Goal: Check status: Check status

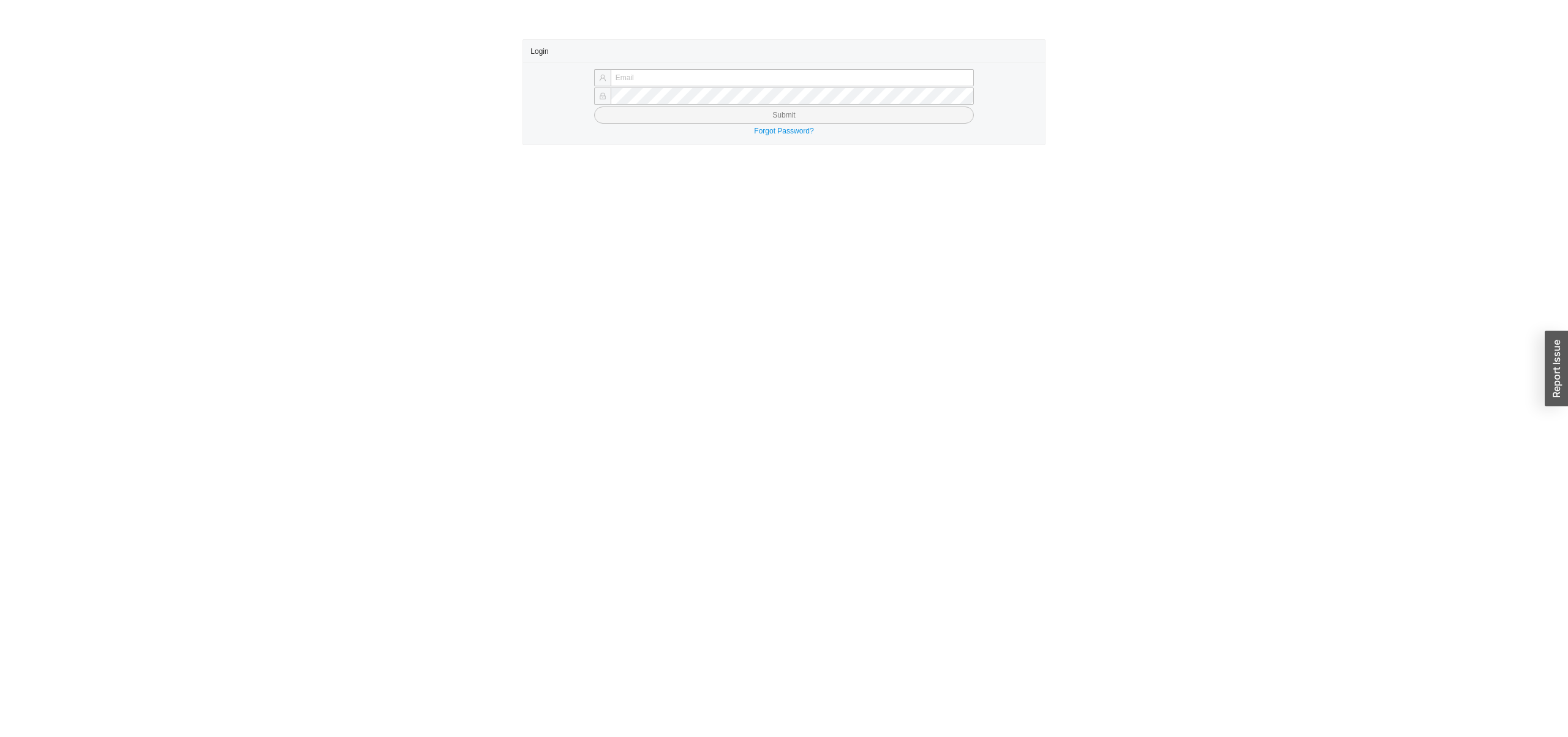
type input "sholzer@qualitybath.com"
click at [757, 116] on button "Submit" at bounding box center [783, 115] width 380 height 17
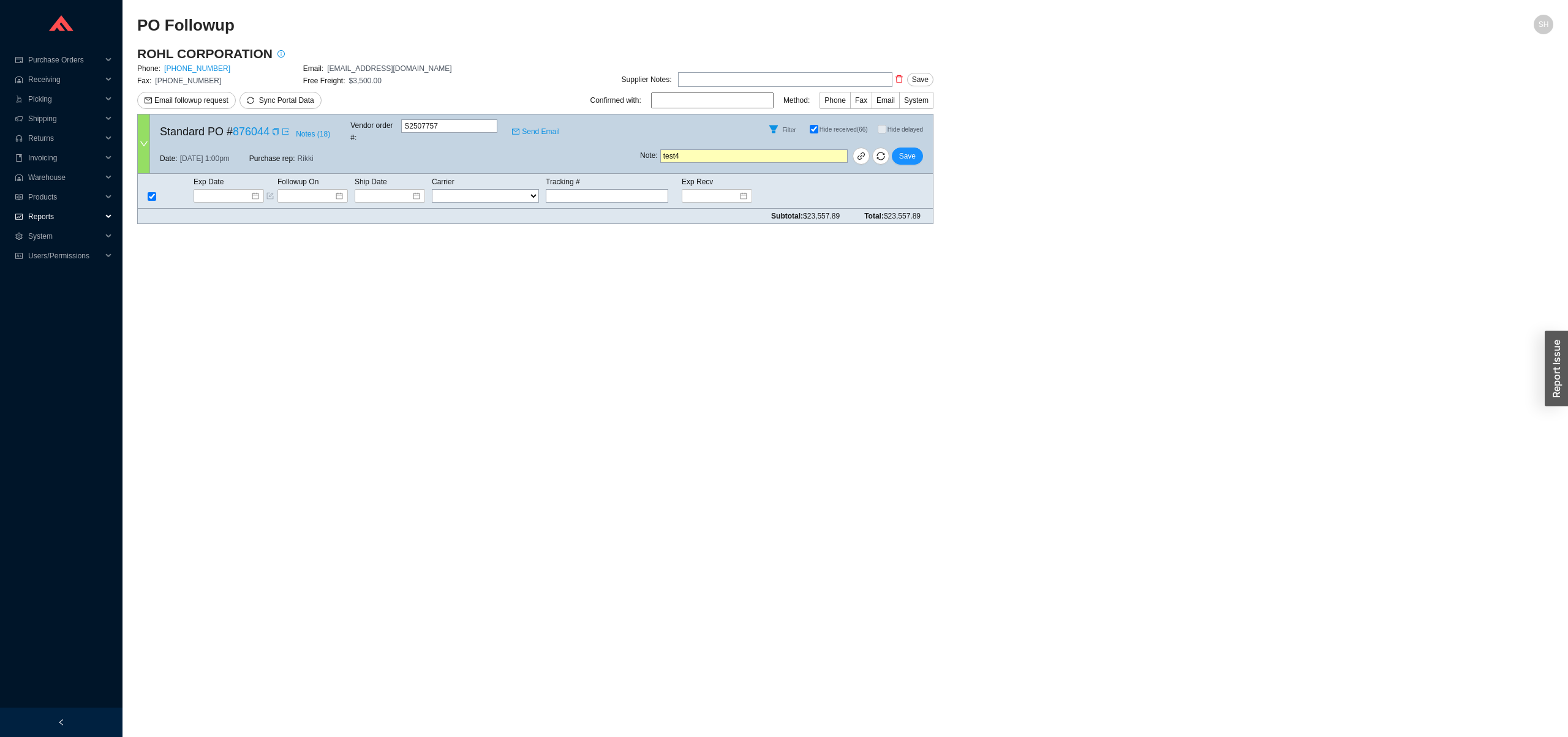
click at [55, 213] on span "Reports" at bounding box center [65, 216] width 73 height 19
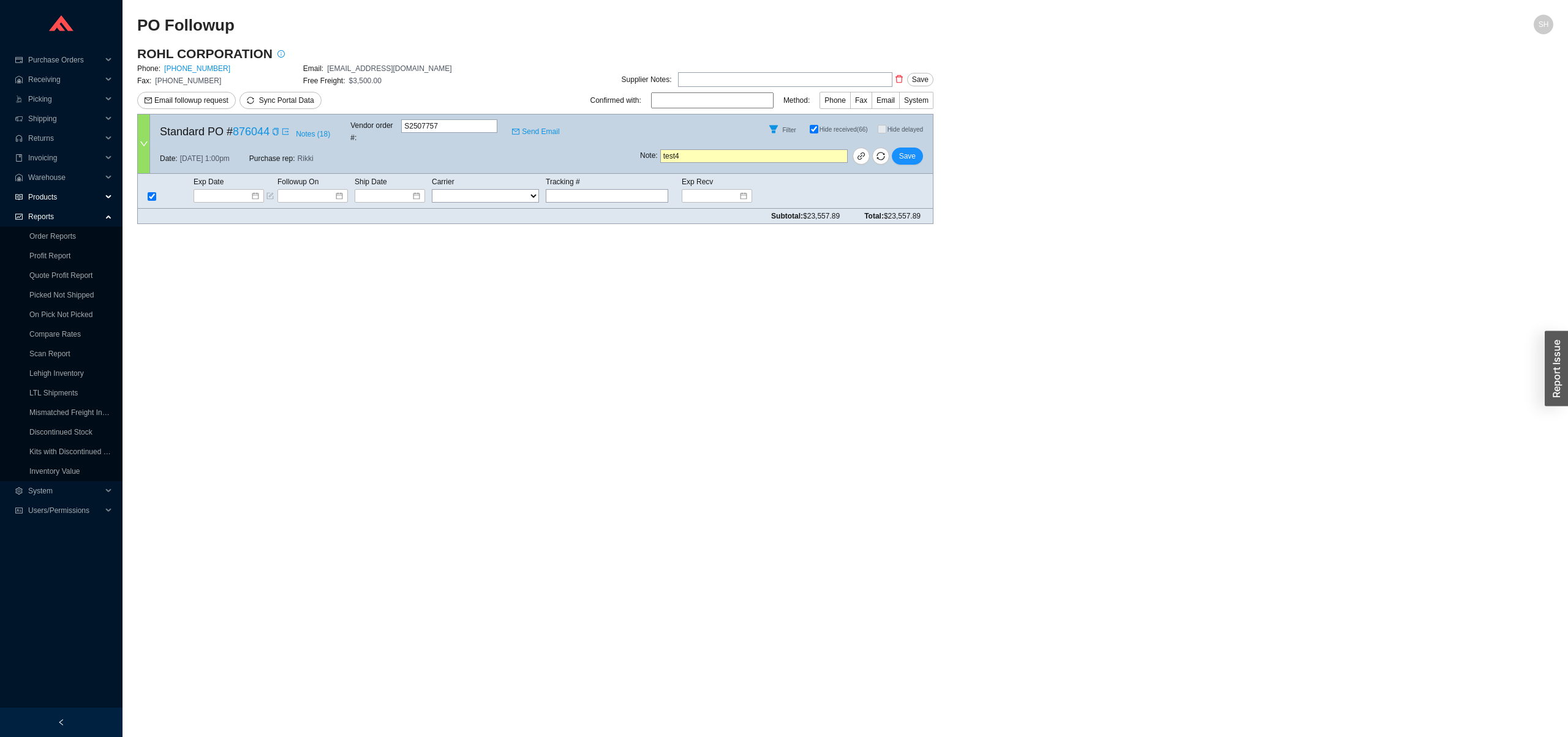
click at [56, 193] on span "Products" at bounding box center [65, 197] width 73 height 19
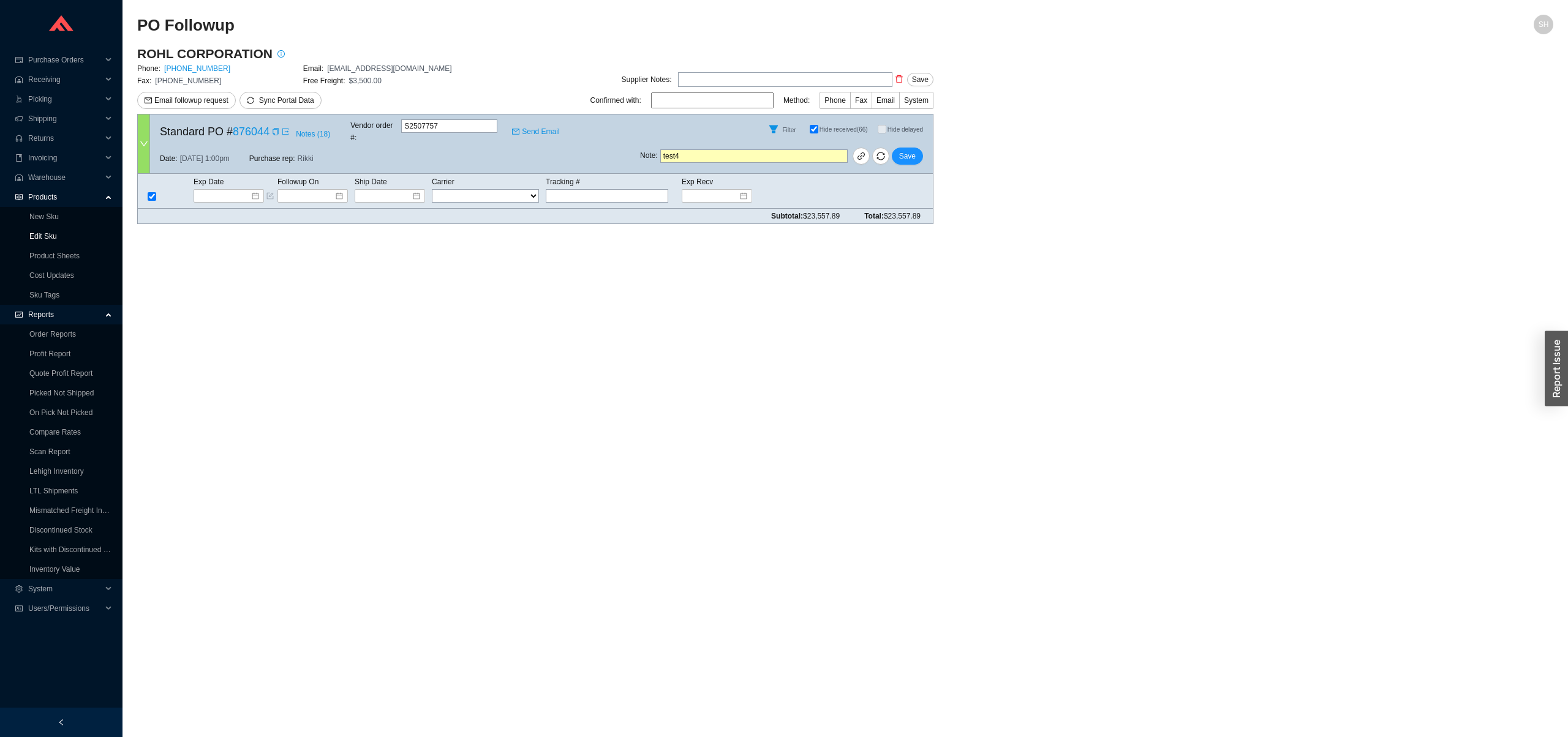
click at [57, 233] on link "Edit Sku" at bounding box center [43, 236] width 27 height 9
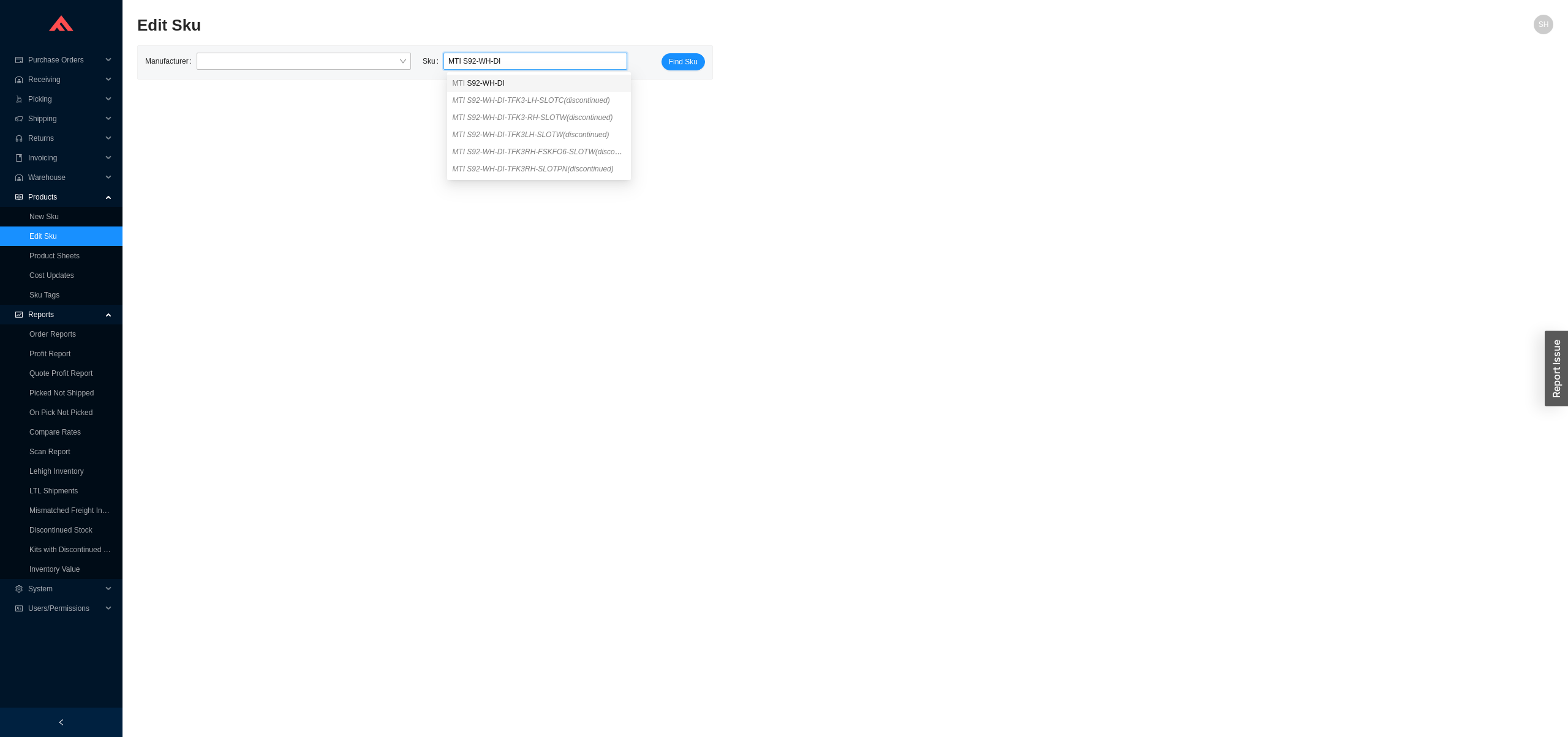
click at [526, 85] on div "MTI S92-WH-DI" at bounding box center [538, 83] width 174 height 11
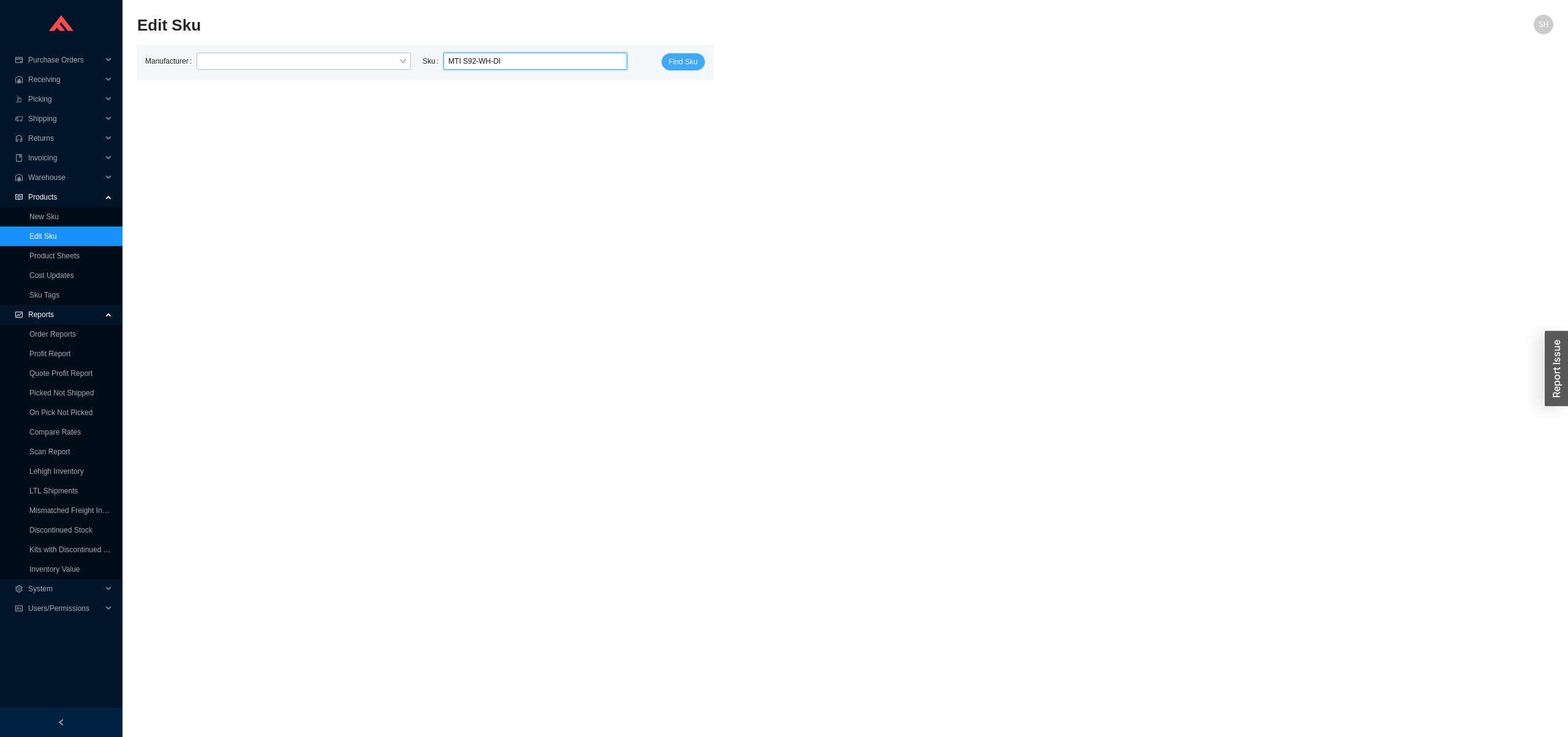
type input "MTI S92-WH-DI"
click at [697, 61] on span "Find Sku" at bounding box center [683, 62] width 29 height 12
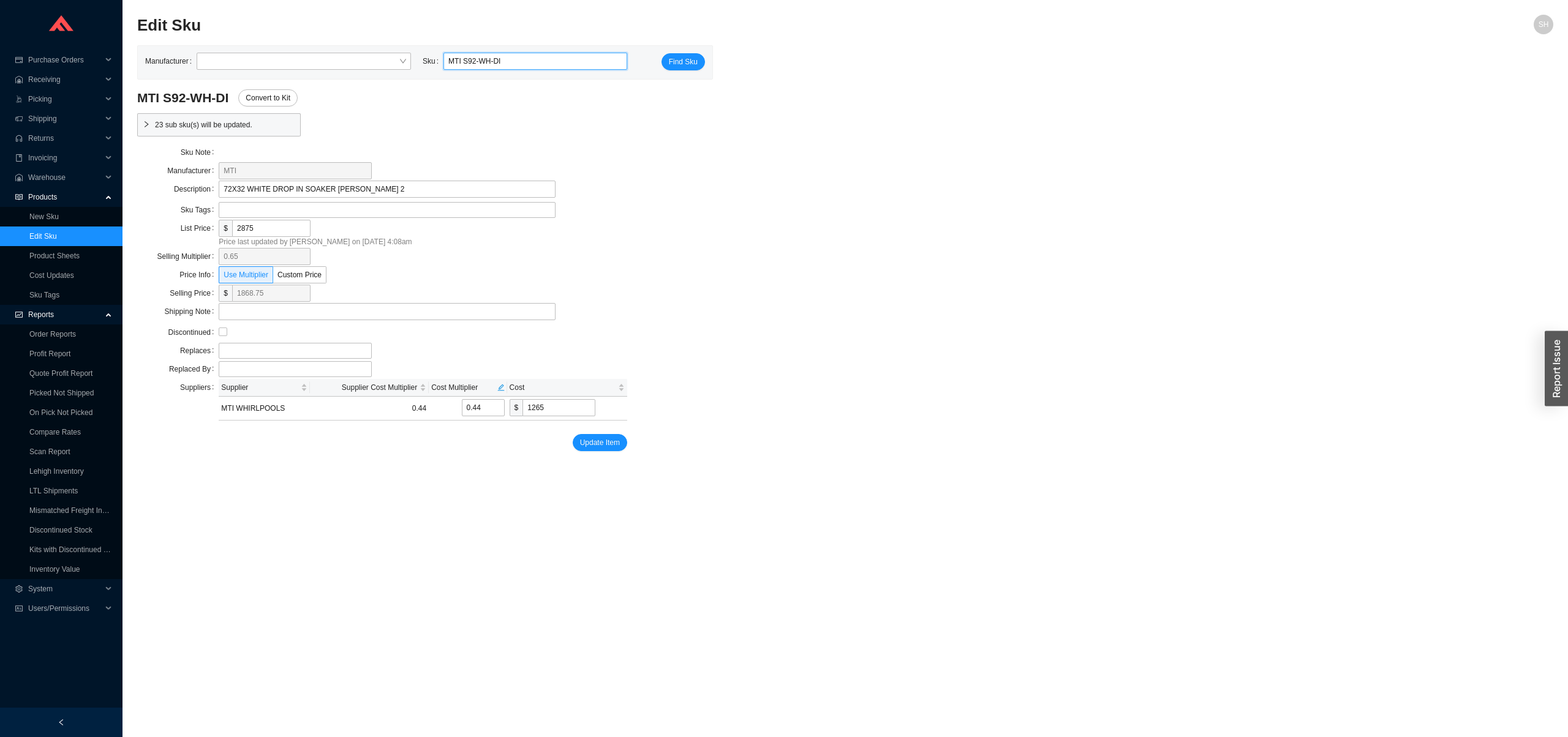
click at [540, 57] on input "MTI S92-WH-DI" at bounding box center [535, 61] width 174 height 16
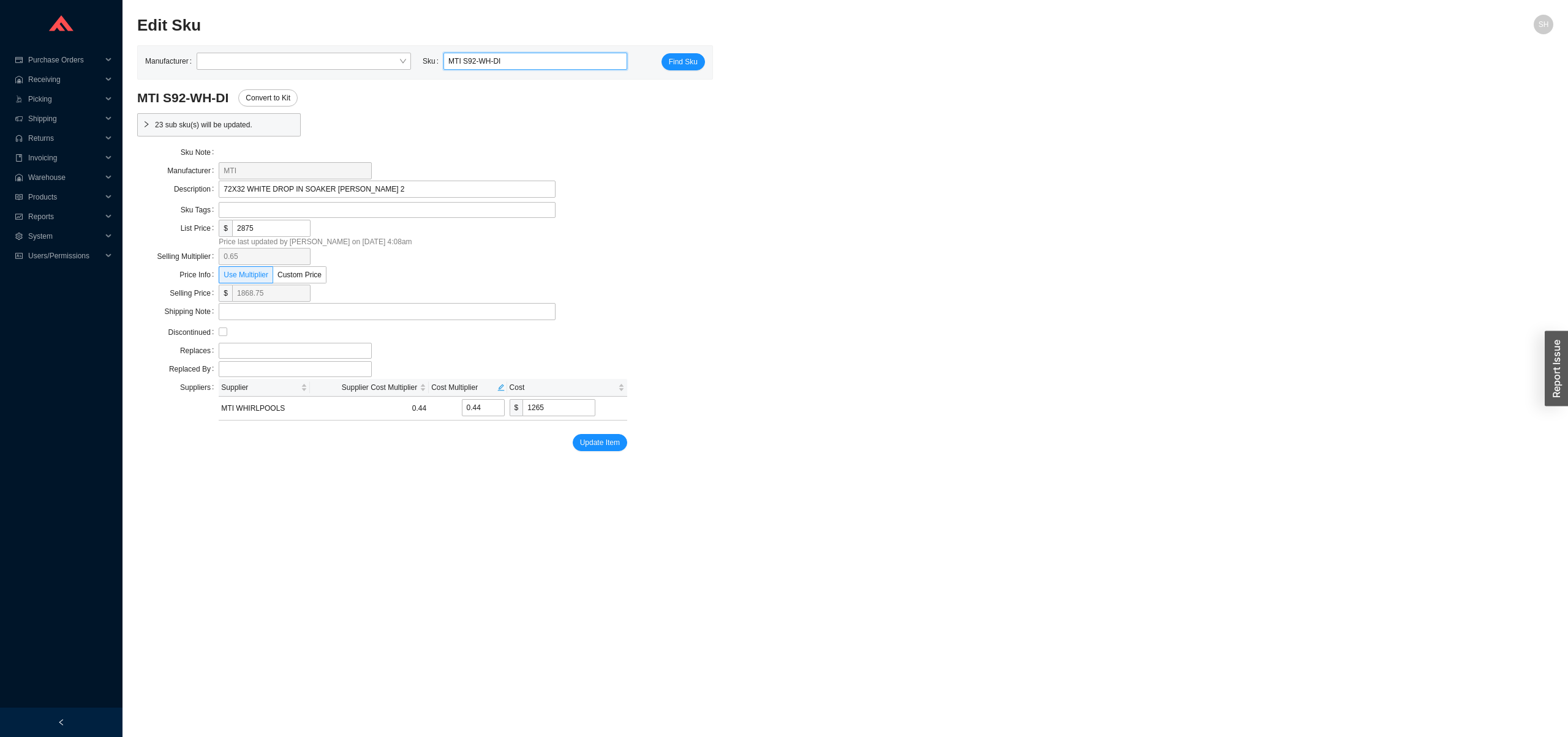
click at [781, 282] on div "MTI S92-WH-DI Convert to Kit 23 sub sku(s) will be updated. Sku Note Manufactur…" at bounding box center [845, 270] width 1416 height 361
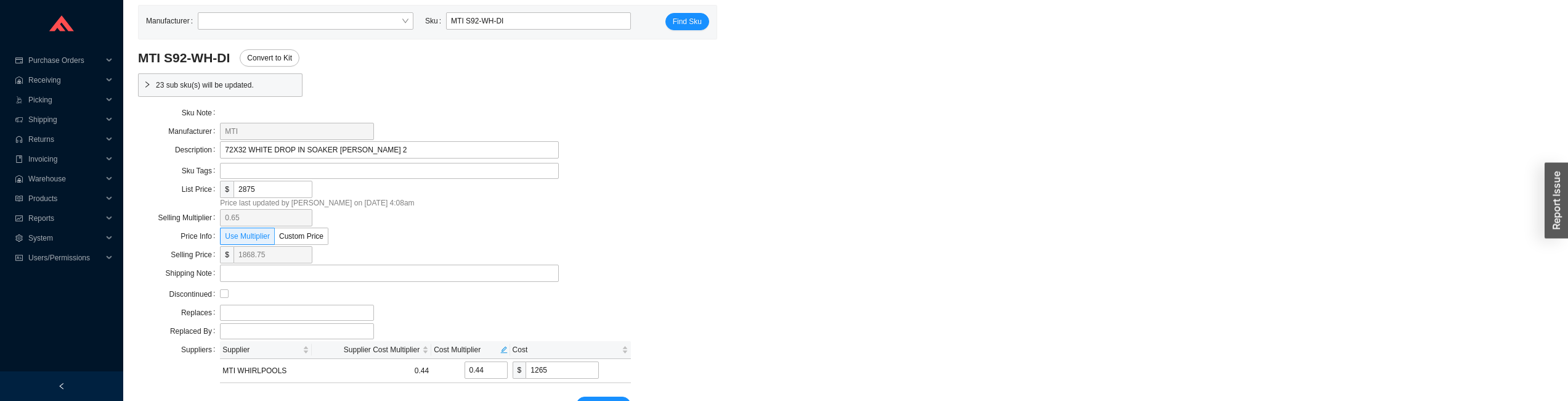
scroll to position [54, 0]
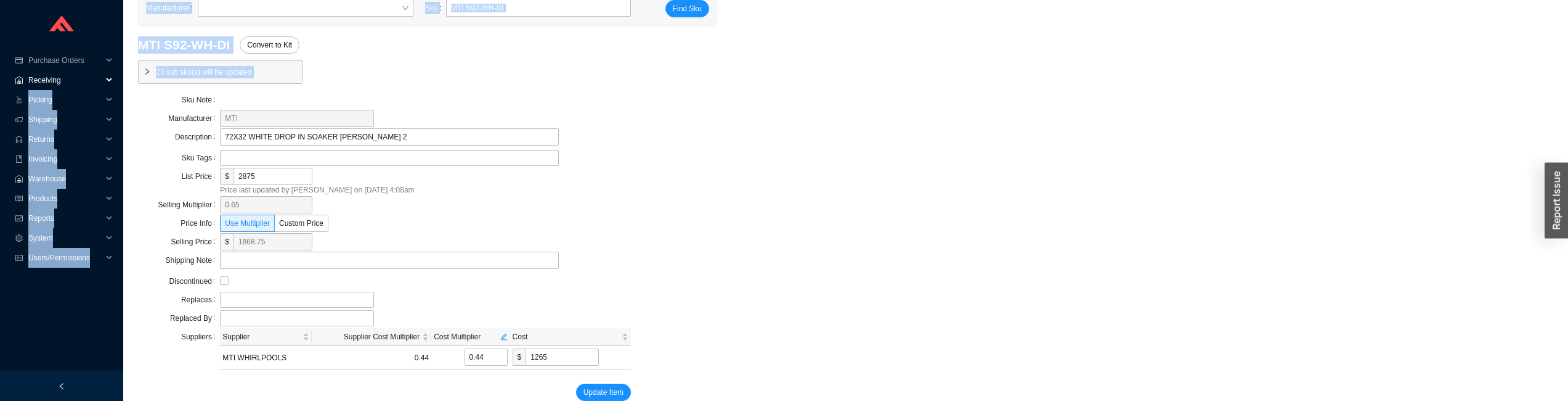
drag, startPoint x: 274, startPoint y: 79, endPoint x: 117, endPoint y: 79, distance: 157.0
click at [117, 79] on section "Purchase Orders .warehouse_svg__a{fill:none;stroke:currentColor;stroke-linecap:…" at bounding box center [784, 173] width 1568 height 454
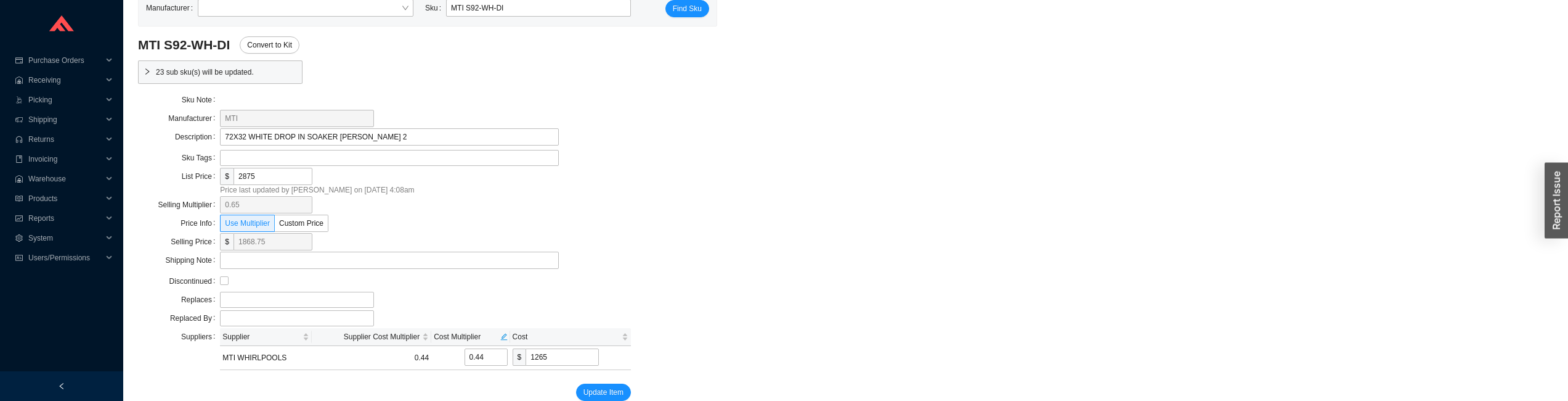
click at [675, 185] on div "MTI S92-WH-DI Convert to Kit 23 sub sku(s) will be updated. Sku Note Manufactur…" at bounding box center [846, 218] width 1415 height 364
click at [260, 72] on span "23 sub sku(s) will be updated." at bounding box center [226, 72] width 141 height 12
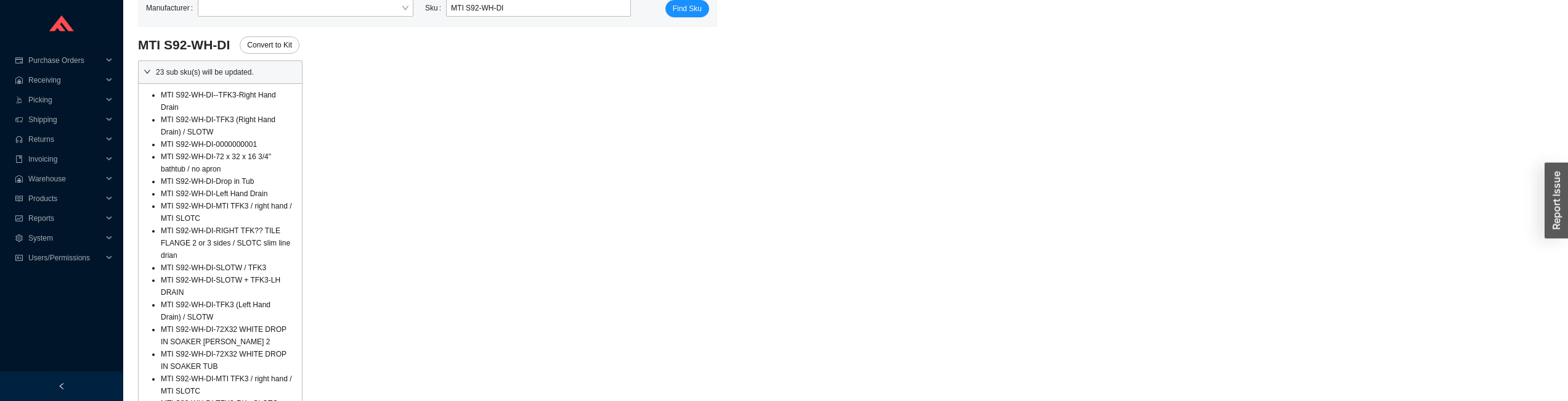
click at [259, 72] on span "23 sub sku(s) will be updated." at bounding box center [226, 72] width 141 height 12
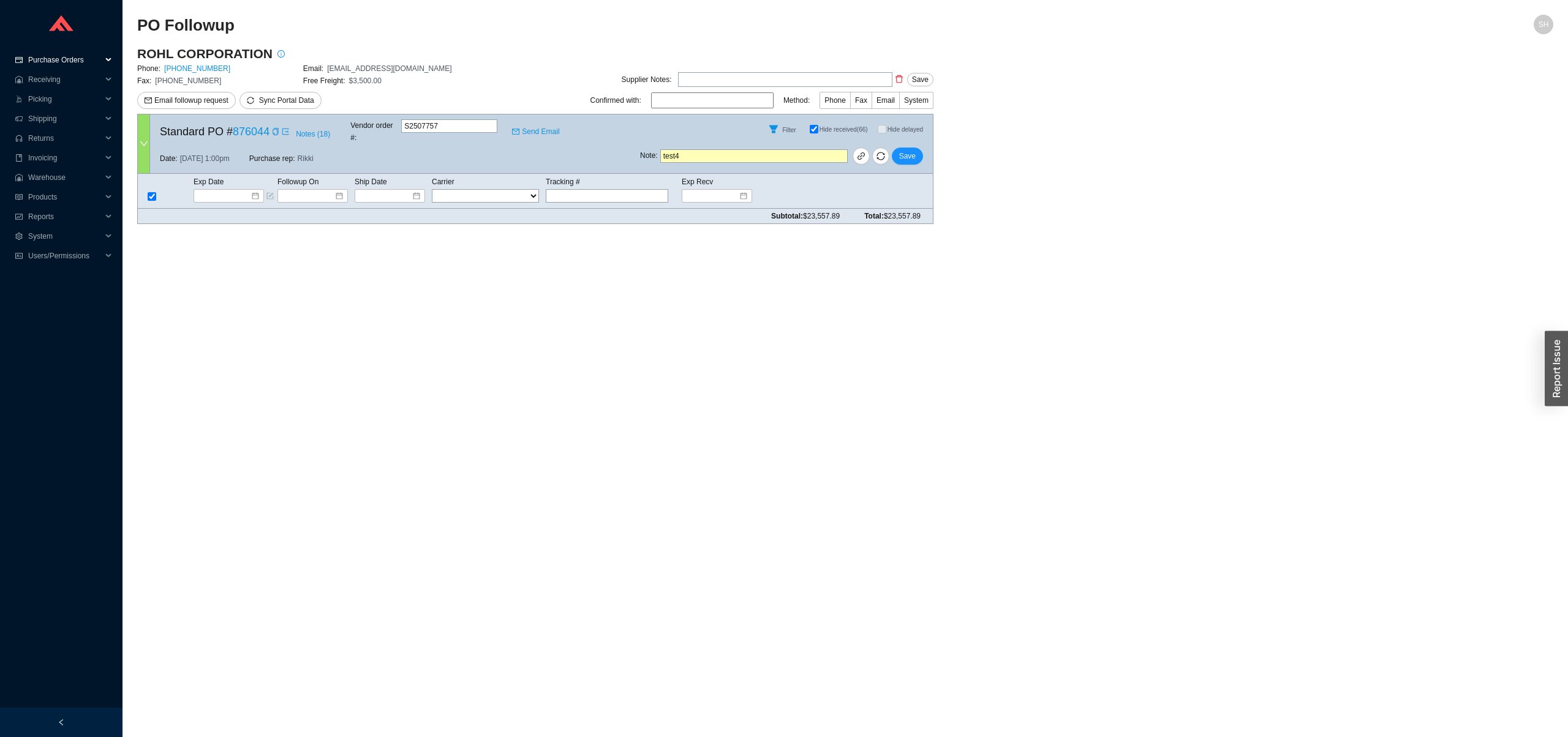
click at [75, 63] on span "Purchase Orders" at bounding box center [65, 59] width 73 height 19
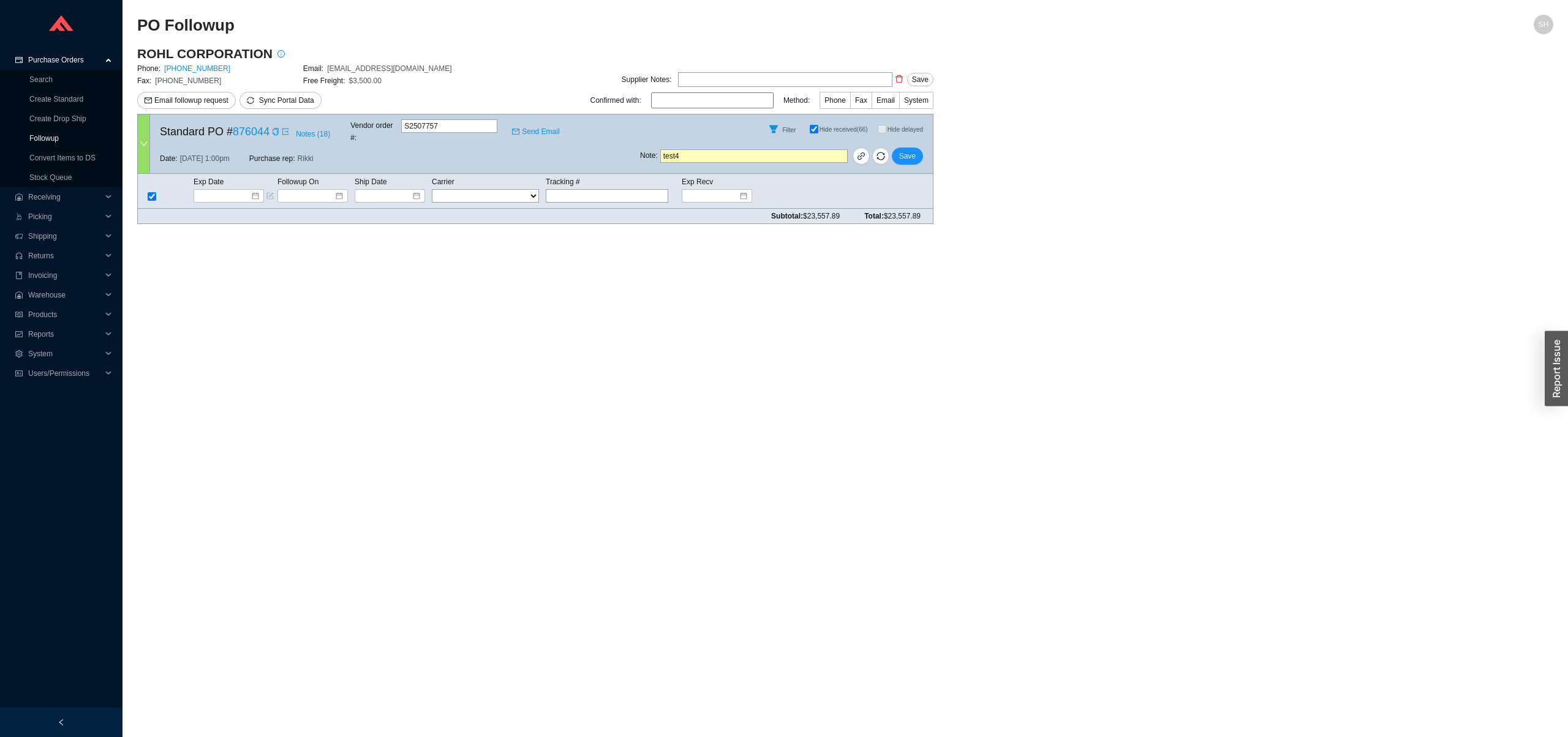
click at [59, 143] on link "Followup" at bounding box center [44, 138] width 29 height 9
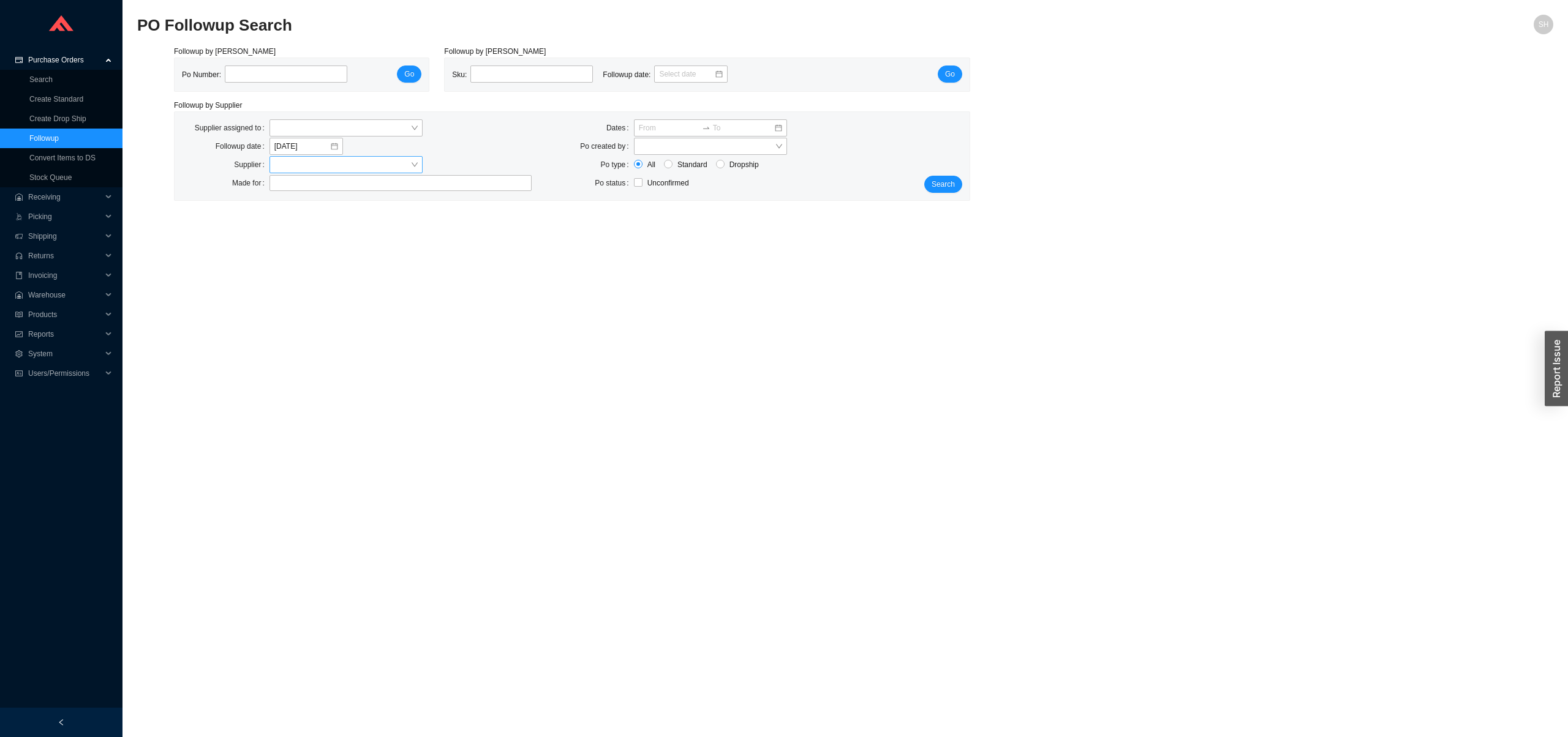
click at [352, 163] on input "search" at bounding box center [342, 165] width 136 height 16
type input "rohl"
click at [386, 209] on div "ROHL CORPORATION" at bounding box center [348, 204] width 156 height 17
click at [943, 178] on span "Search" at bounding box center [943, 184] width 23 height 12
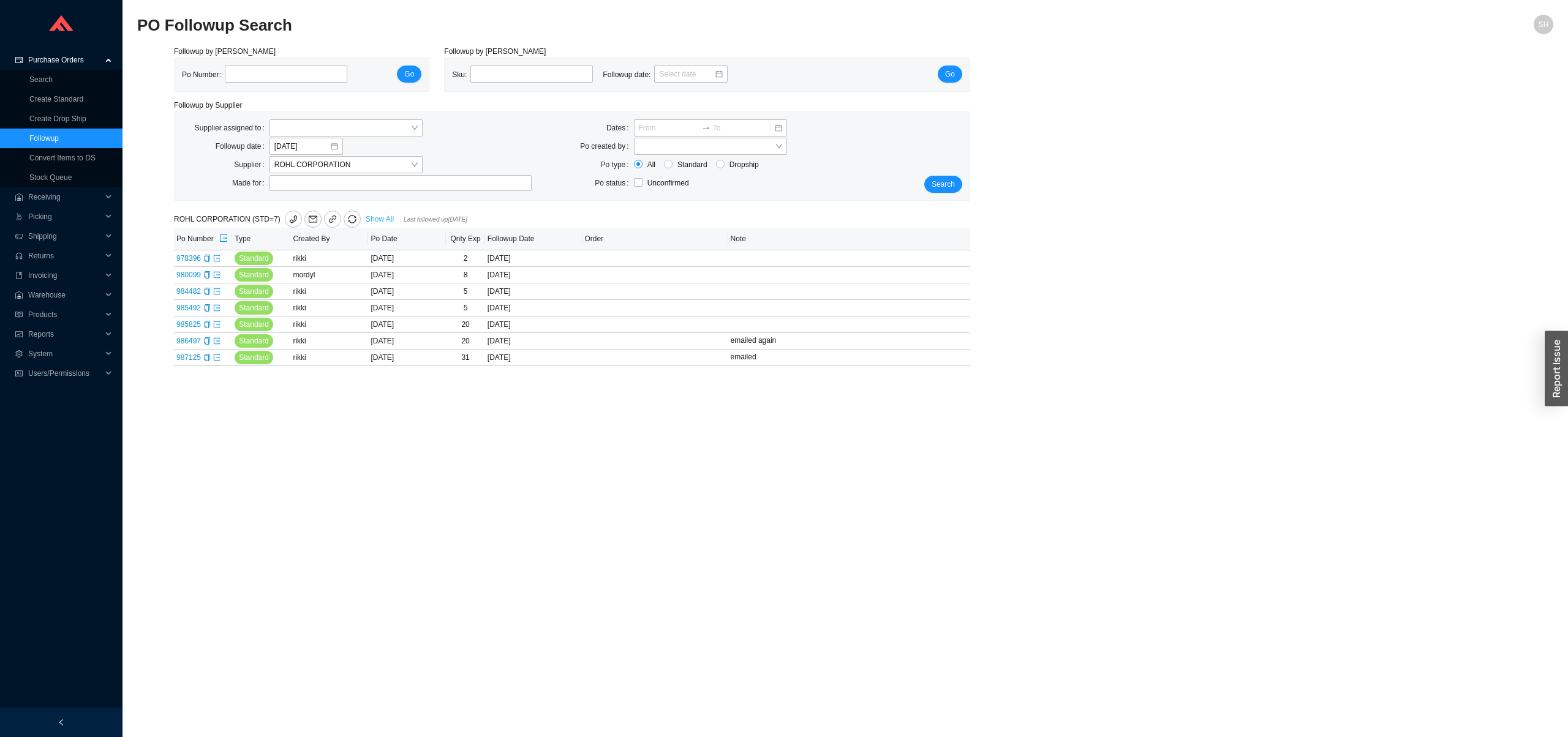
click at [390, 220] on link "Show All" at bounding box center [380, 219] width 28 height 9
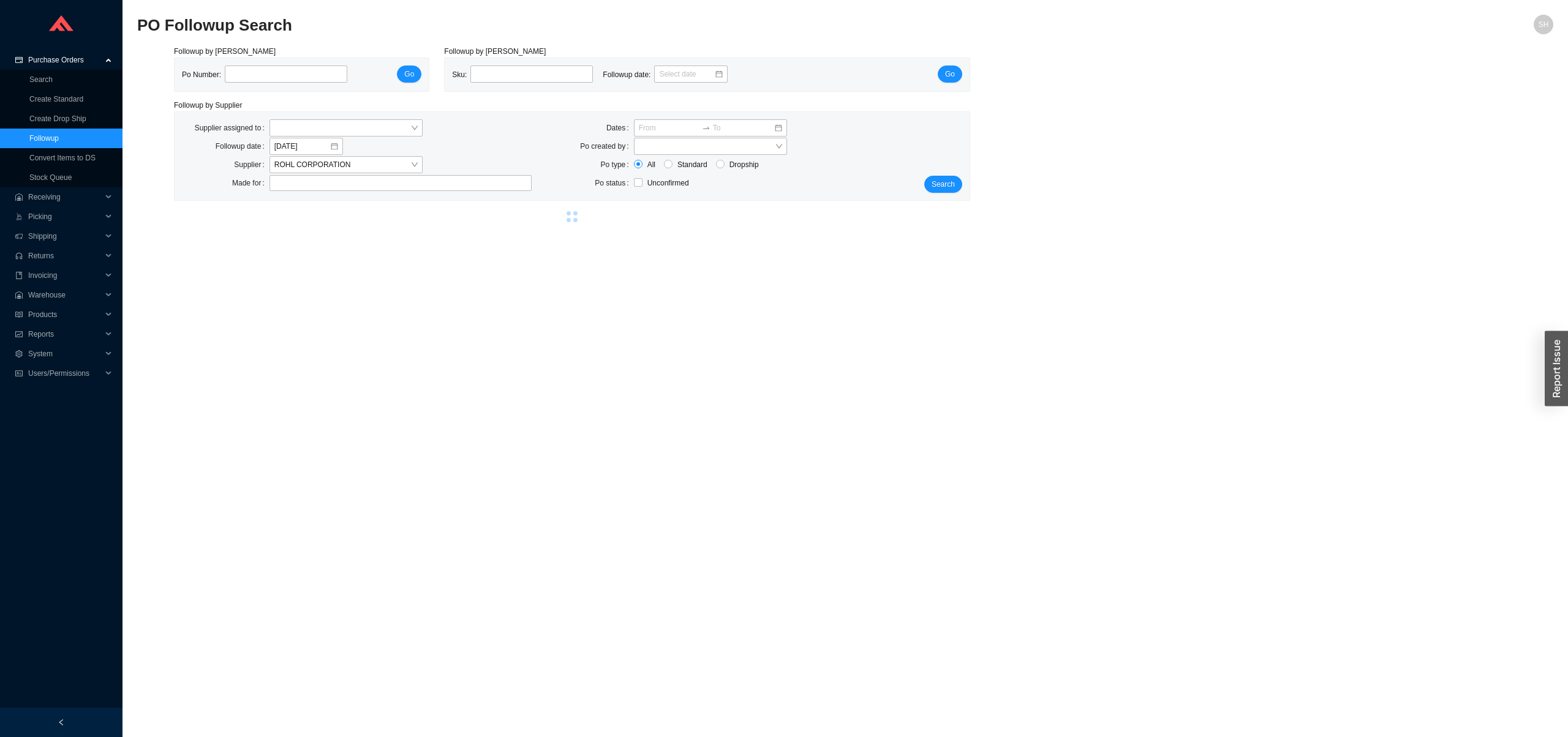
select select "2"
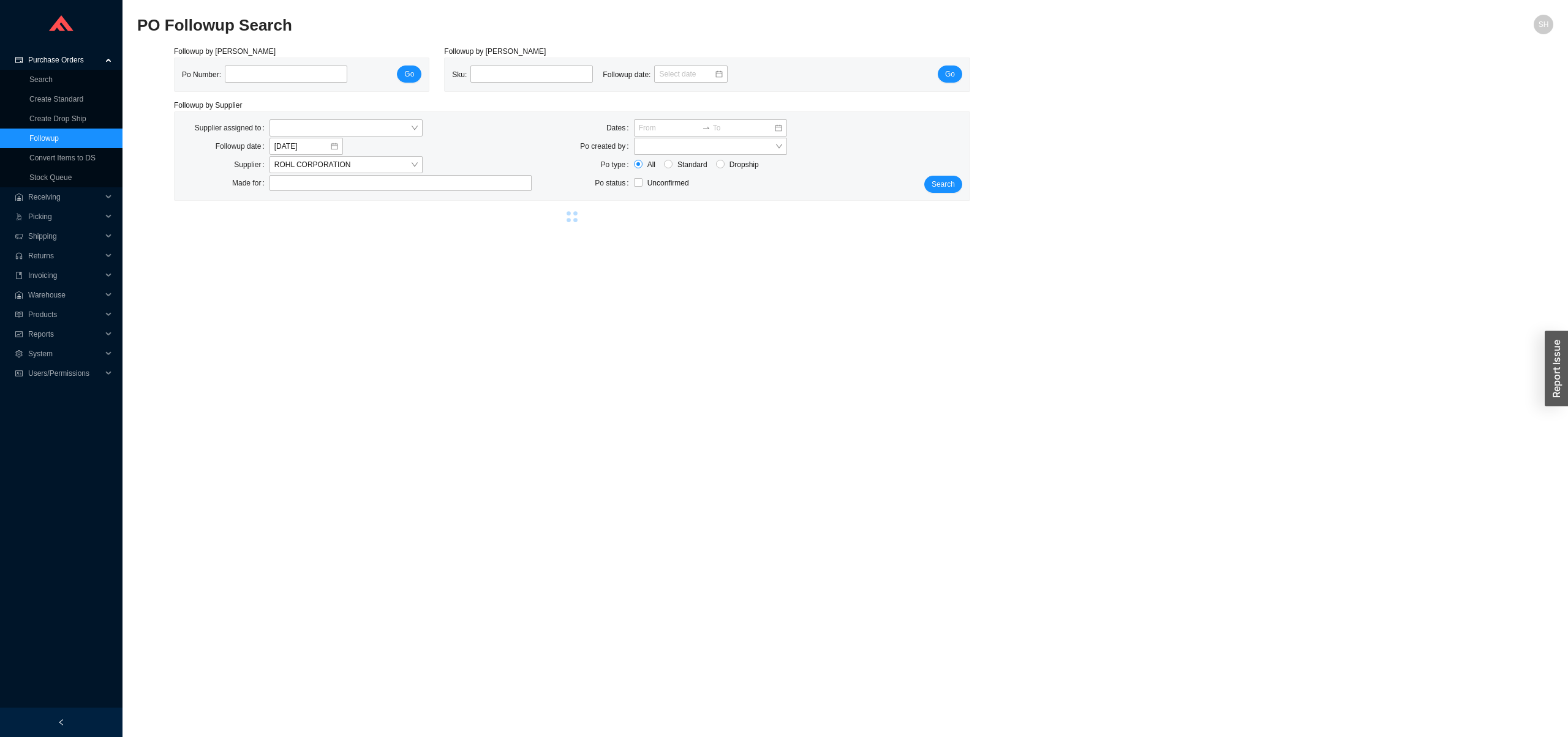
select select "2"
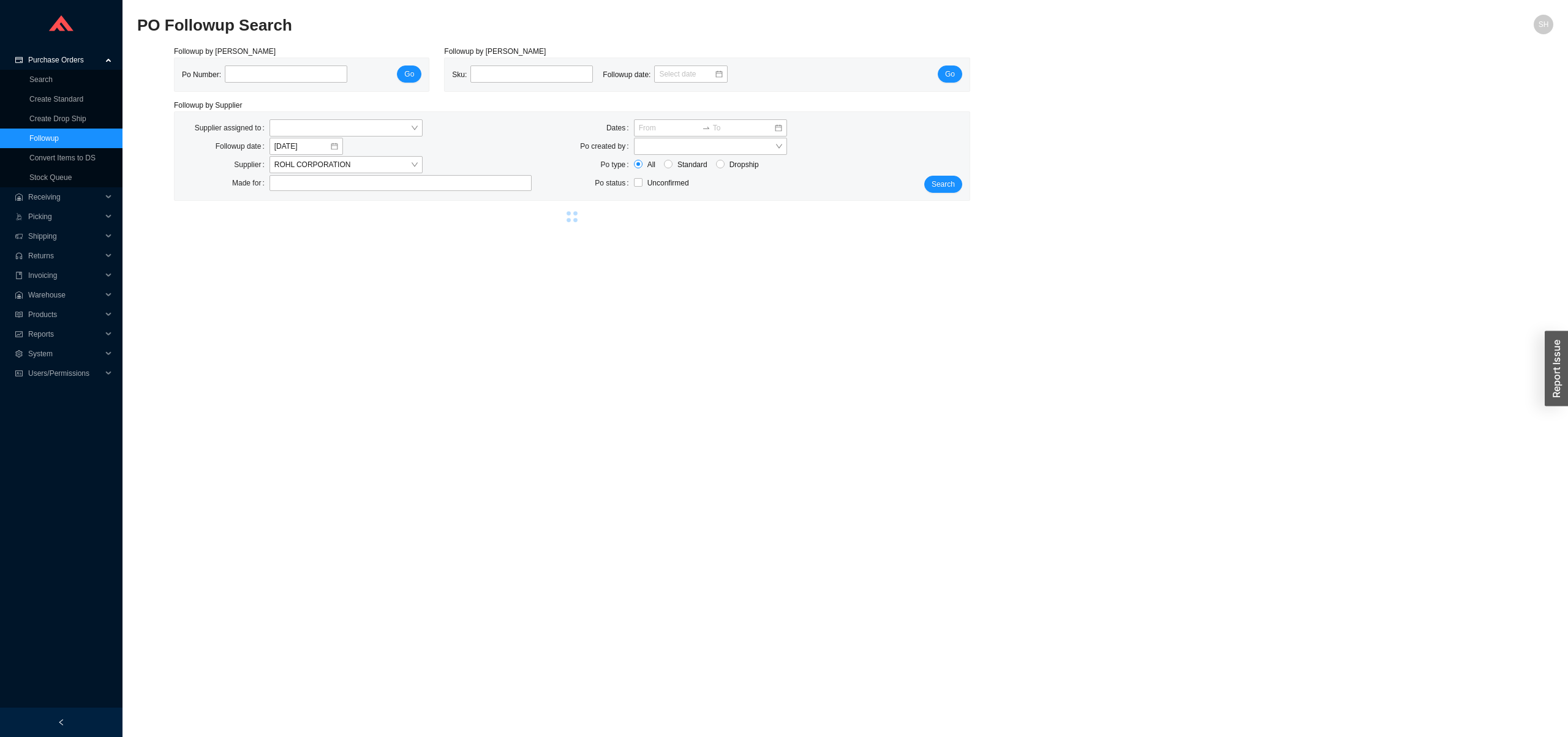
select select "2"
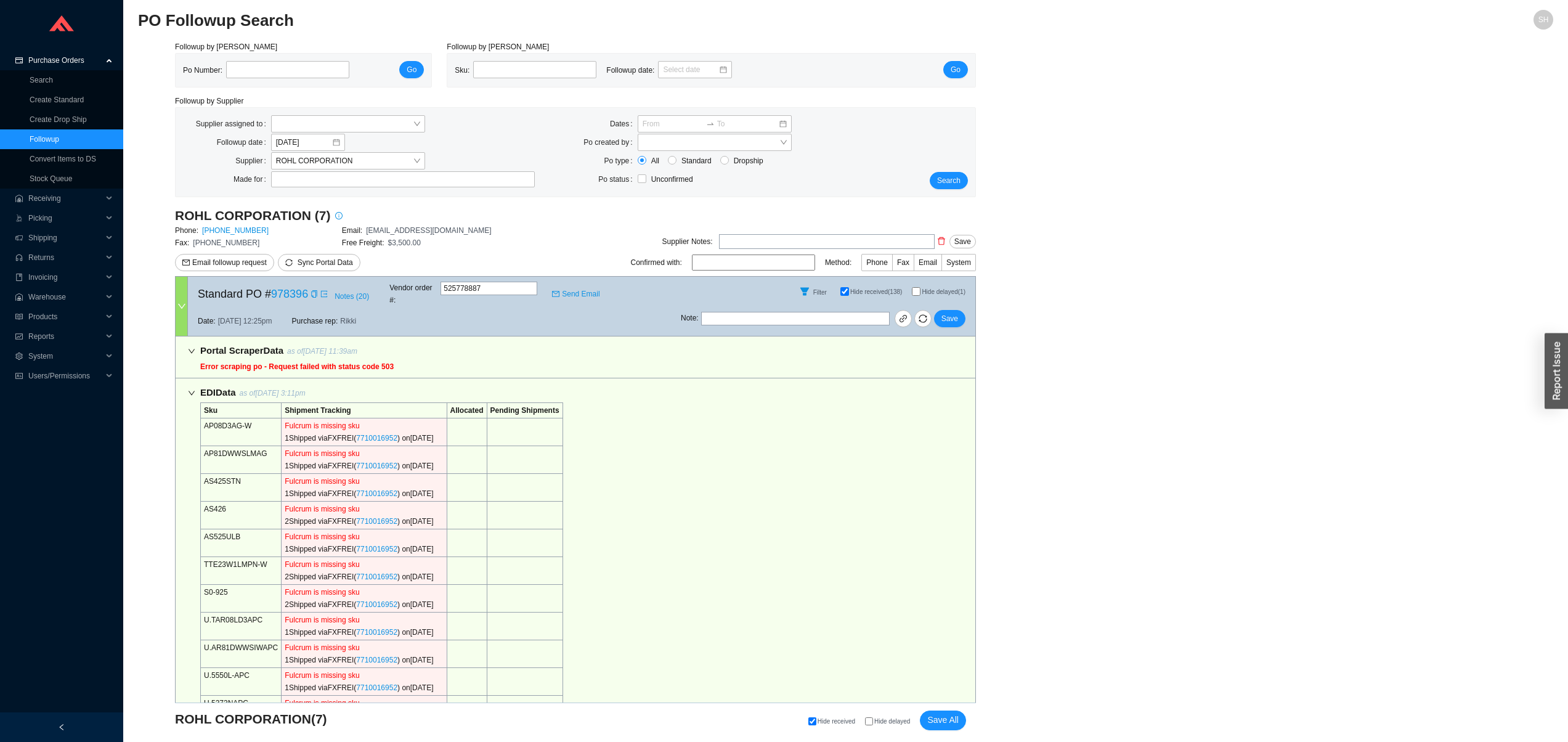
scroll to position [5, 0]
click at [922, 314] on button "button" at bounding box center [923, 318] width 17 height 17
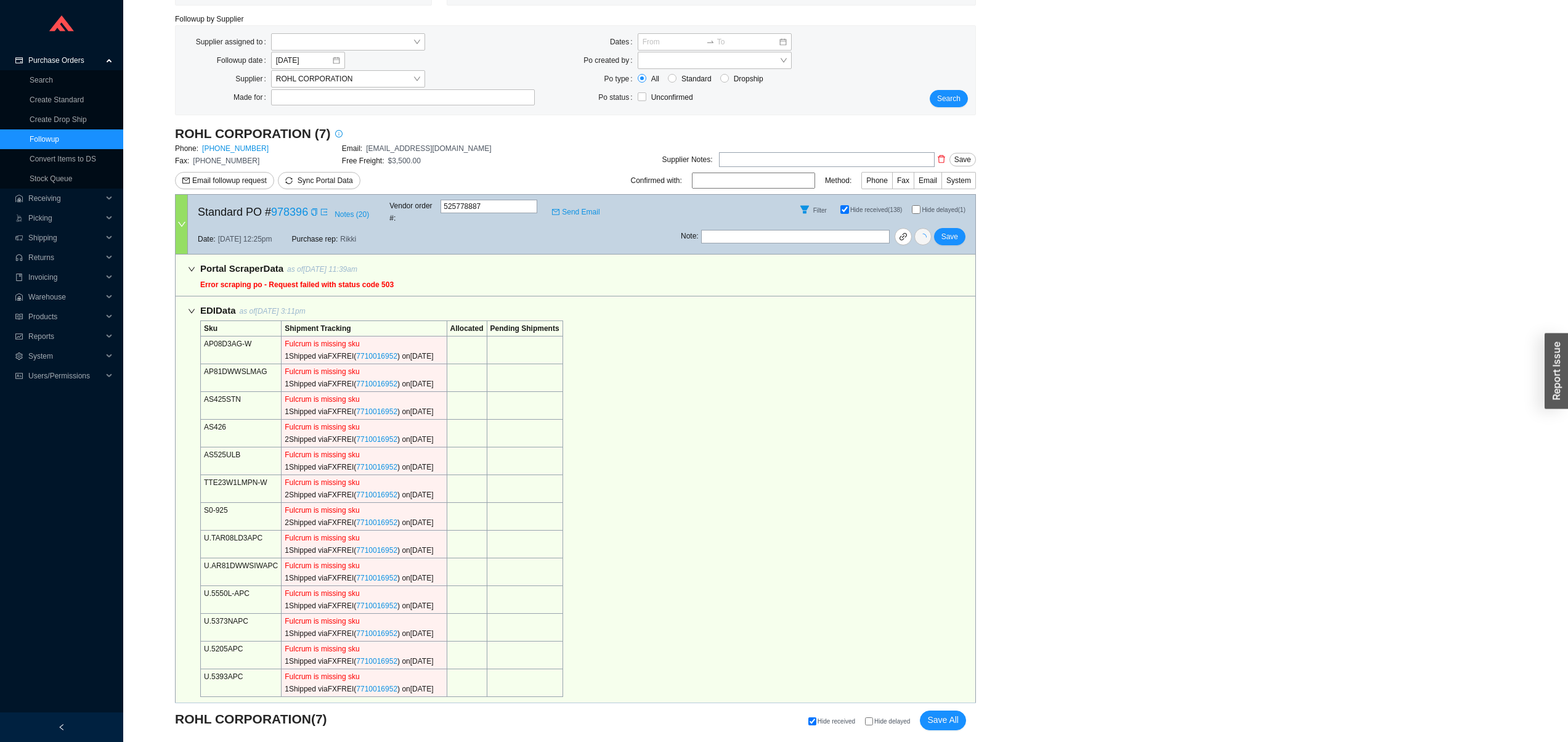
scroll to position [87, 0]
drag, startPoint x: 374, startPoint y: 258, endPoint x: 304, endPoint y: 259, distance: 70.0
click at [304, 260] on div "Portal Scraper Data as of [DATE] 11:39am" at bounding box center [297, 267] width 193 height 15
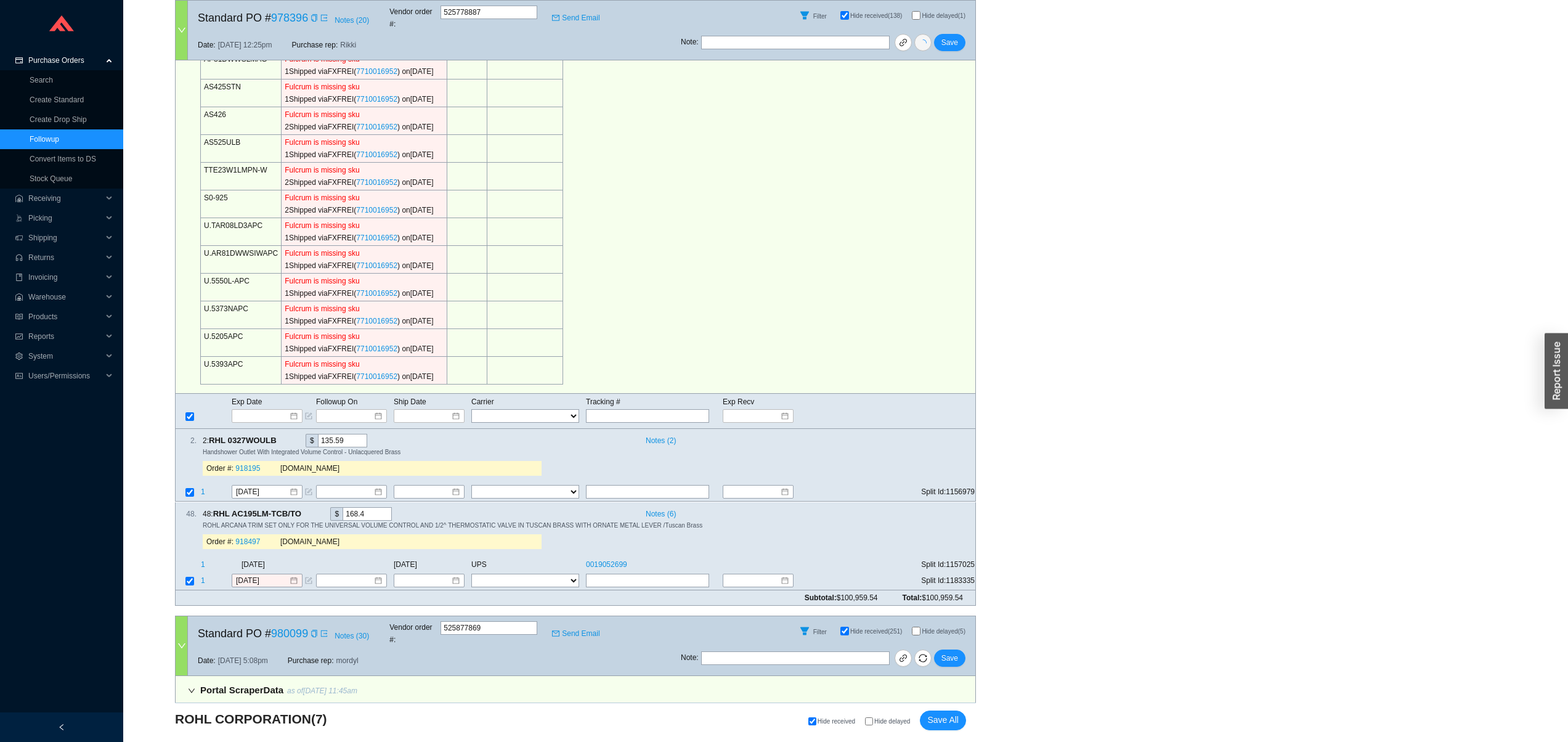
scroll to position [0, 0]
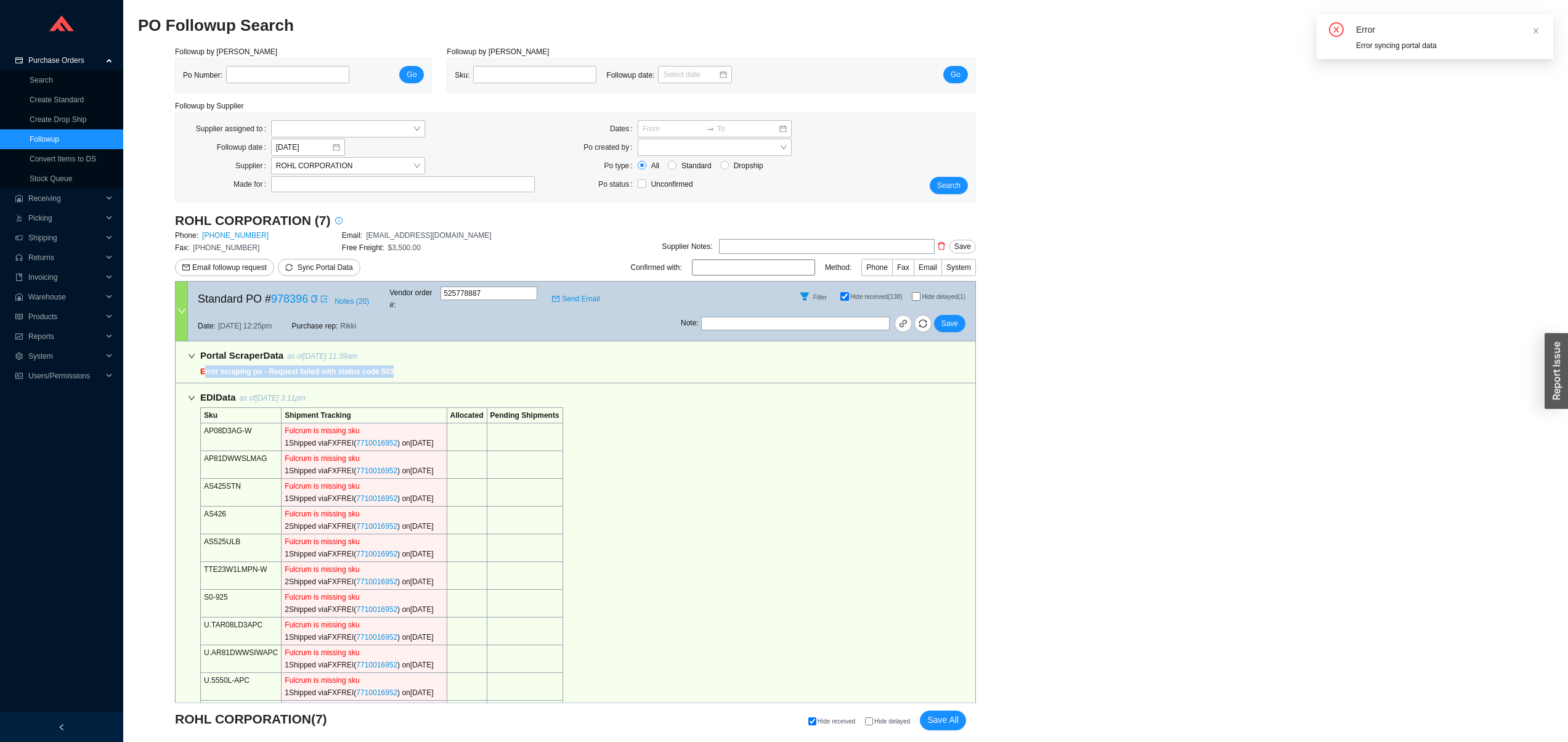
drag, startPoint x: 416, startPoint y: 362, endPoint x: 205, endPoint y: 364, distance: 211.0
click at [203, 364] on div "Portal Scraper Data as of [DATE] 11:39am Error scraping po - Request failed wit…" at bounding box center [575, 363] width 801 height 42
